Goal: Task Accomplishment & Management: Manage account settings

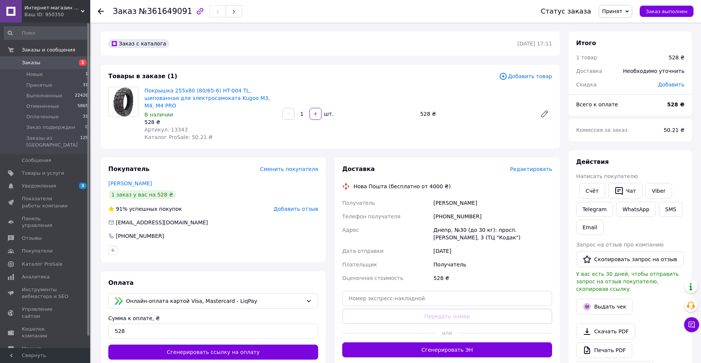
click at [529, 166] on span "Редактировать" at bounding box center [531, 169] width 42 height 6
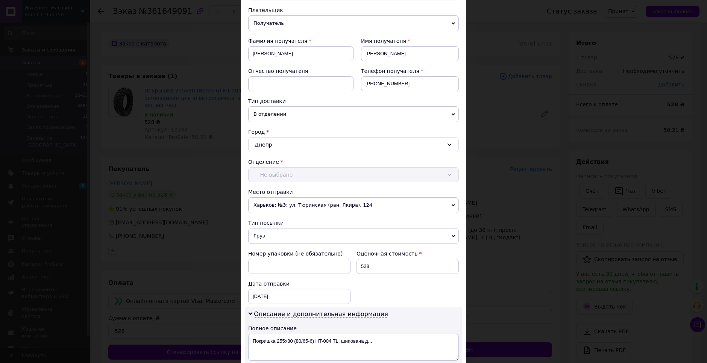
scroll to position [188, 0]
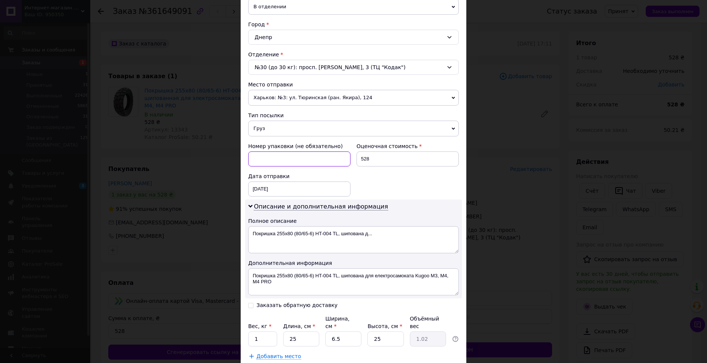
click at [289, 152] on input at bounding box center [299, 159] width 102 height 15
type input "Олег"
click at [298, 182] on div "12.09.2025 < 2025 > < Сентябрь > Пн Вт Ср Чт Пт Сб Вс 1 2 3 4 5 6 7 8 9 10 11 1…" at bounding box center [299, 189] width 102 height 15
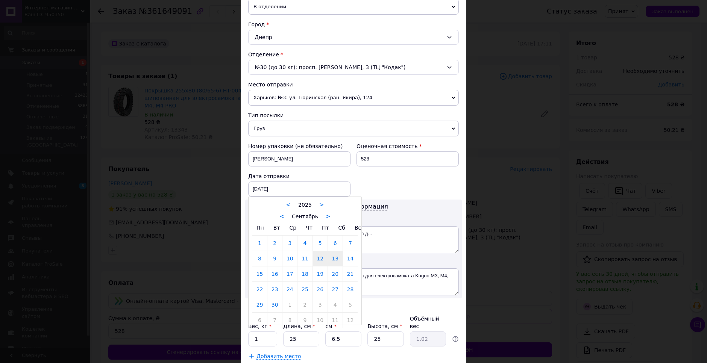
click at [336, 251] on link "13" at bounding box center [335, 258] width 15 height 15
type input "13.09.2025"
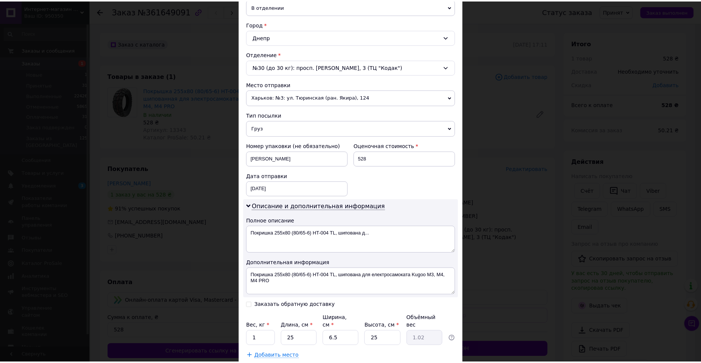
scroll to position [222, 0]
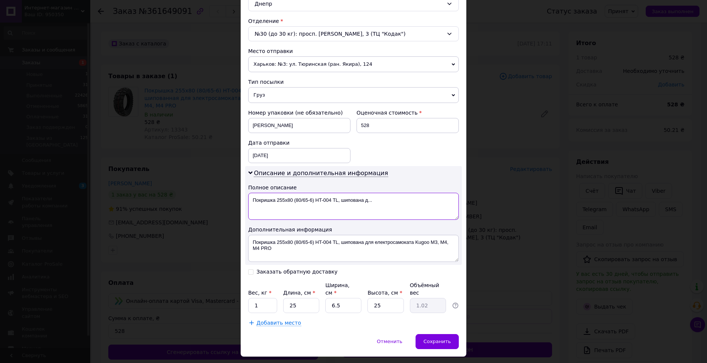
drag, startPoint x: 381, startPoint y: 190, endPoint x: 252, endPoint y: 196, distance: 128.4
click at [252, 196] on textarea "Покришка 255х80 (80/65-6) HT-004 TL, шипована д..." at bounding box center [353, 206] width 211 height 27
type textarea "1"
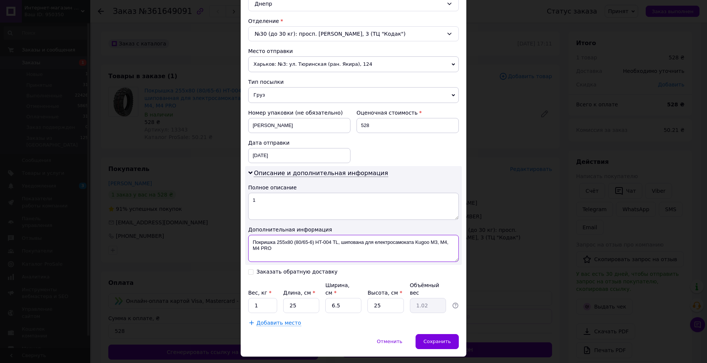
drag, startPoint x: 275, startPoint y: 240, endPoint x: 351, endPoint y: 230, distance: 77.0
click at [351, 235] on textarea "Покришка 255х80 (80/65-6) HT-004 TL, шипована для електросамоката Kugoo M3, M4,…" at bounding box center [353, 248] width 211 height 27
drag, startPoint x: 274, startPoint y: 231, endPoint x: 263, endPoint y: 231, distance: 11.3
click at [263, 235] on textarea "Покришка 255х80 (80/65-6) HT-004 TL, шип - 1 шт." at bounding box center [353, 248] width 211 height 27
type textarea "Покр 255х80 (80/65-6) HT-004 TL, шип - 1 шт."
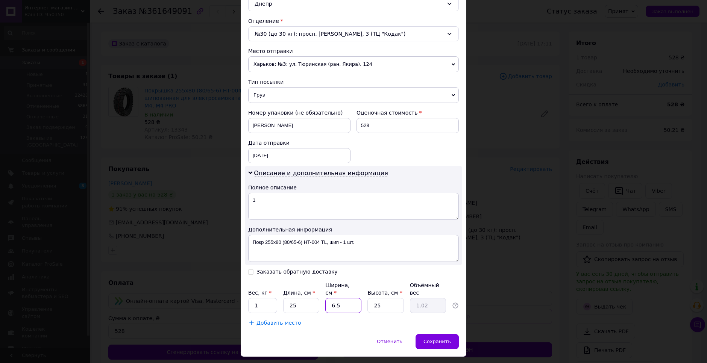
click at [339, 298] on input "6.5" at bounding box center [343, 305] width 36 height 15
type input "6."
type input "0.94"
type input "6"
type input "7"
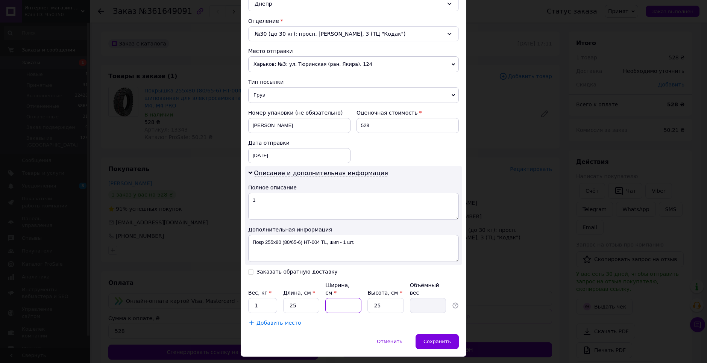
type input "1.09"
type input "7"
click at [434, 335] on div "Сохранить" at bounding box center [437, 342] width 43 height 15
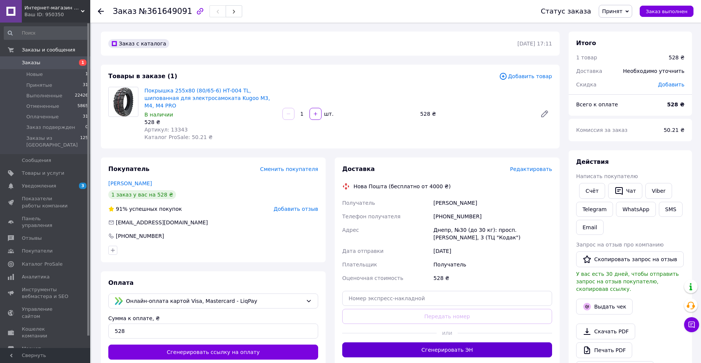
click at [444, 343] on button "Сгенерировать ЭН" at bounding box center [447, 350] width 210 height 15
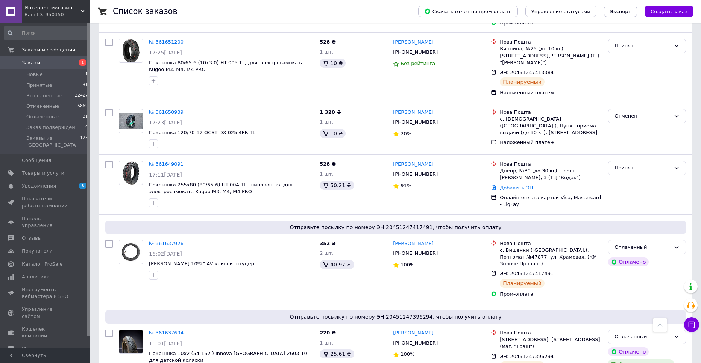
scroll to position [263, 0]
